Goal: Find specific page/section: Find specific page/section

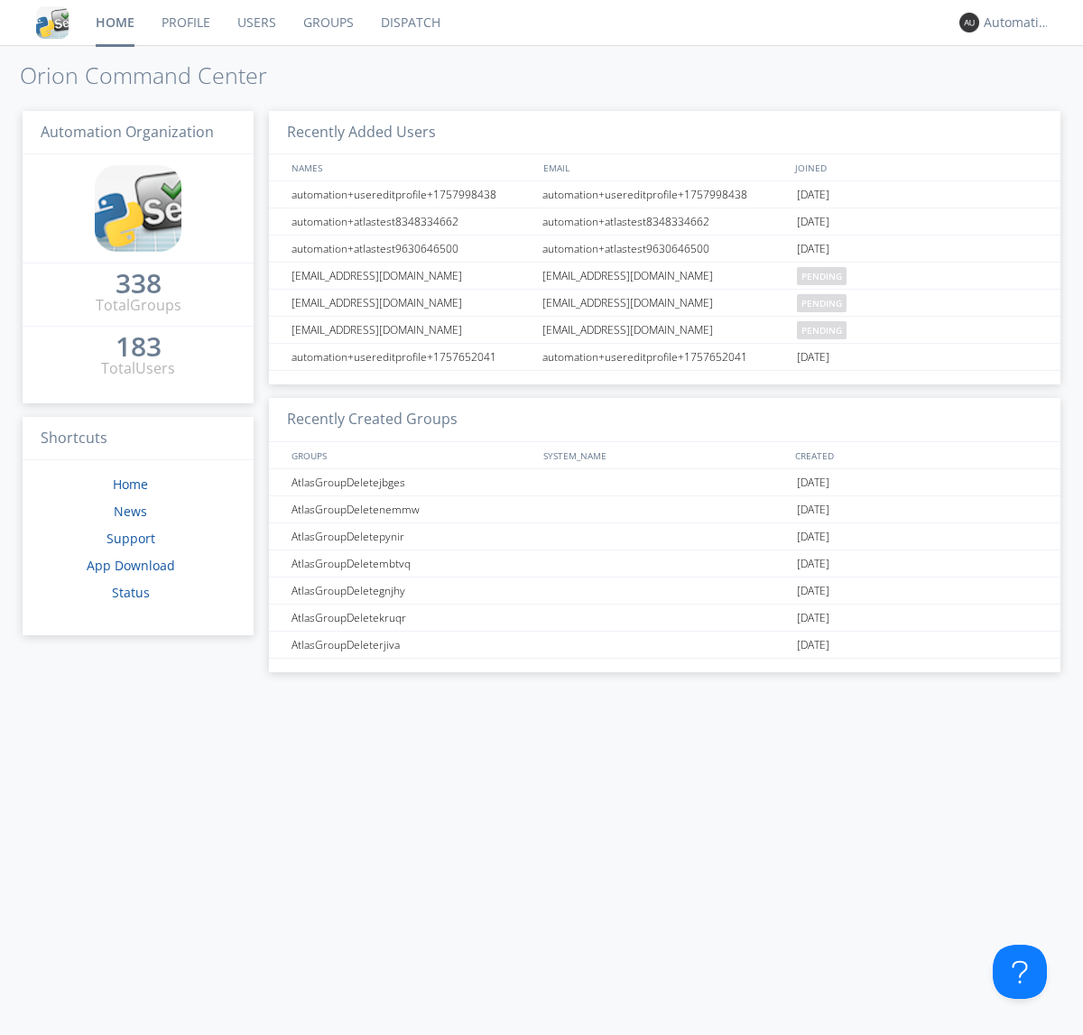
click at [409, 23] on link "Dispatch" at bounding box center [410, 22] width 87 height 45
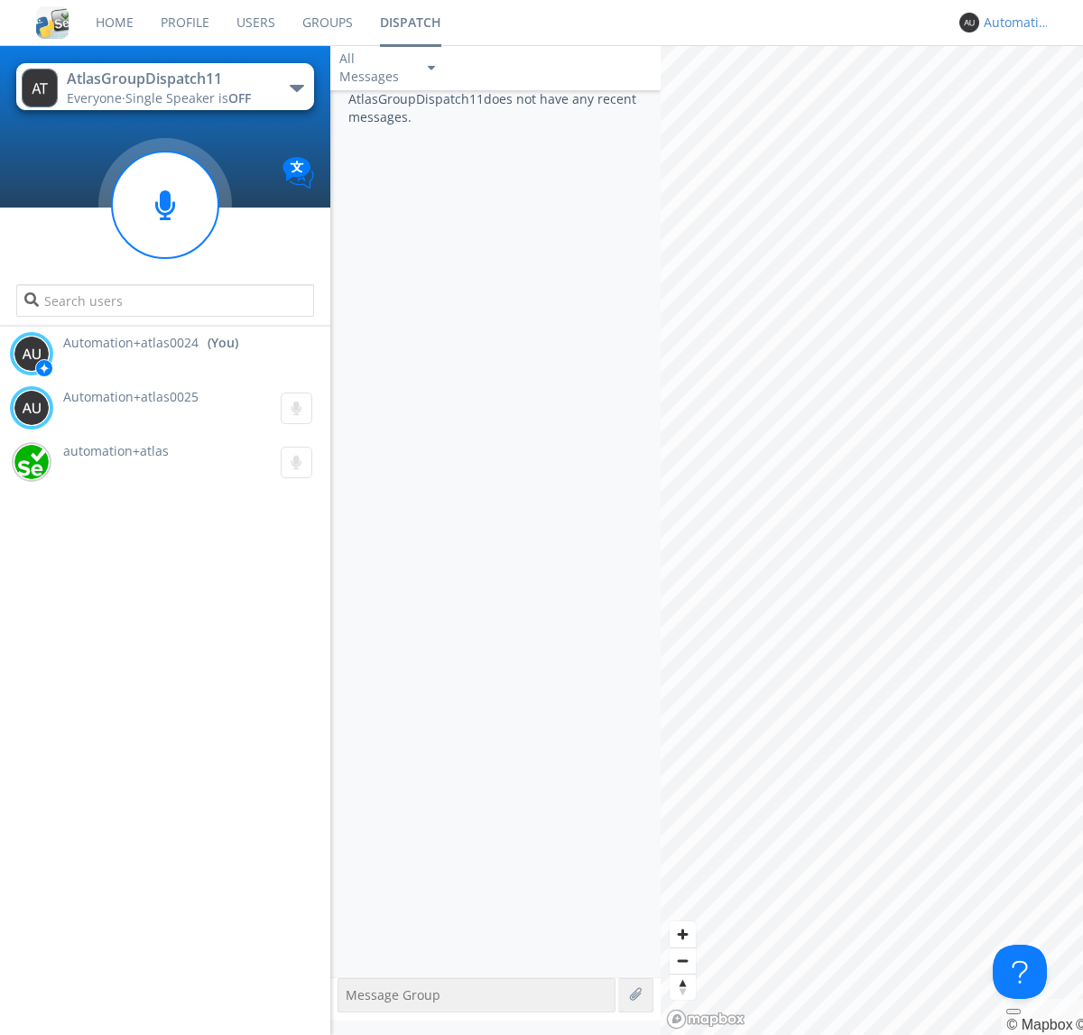
click at [1013, 23] on div "Automation+atlas0024" at bounding box center [1018, 23] width 68 height 18
